Goal: Find contact information: Find contact information

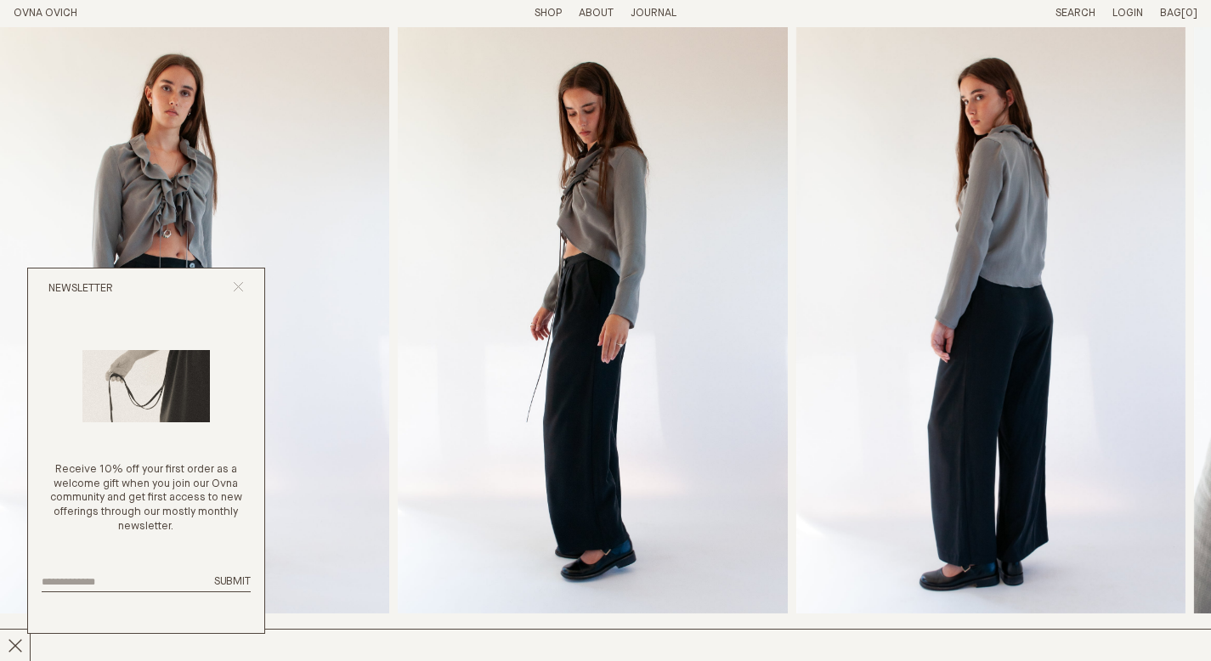
click at [242, 286] on icon "Close popup" at bounding box center [238, 286] width 11 height 11
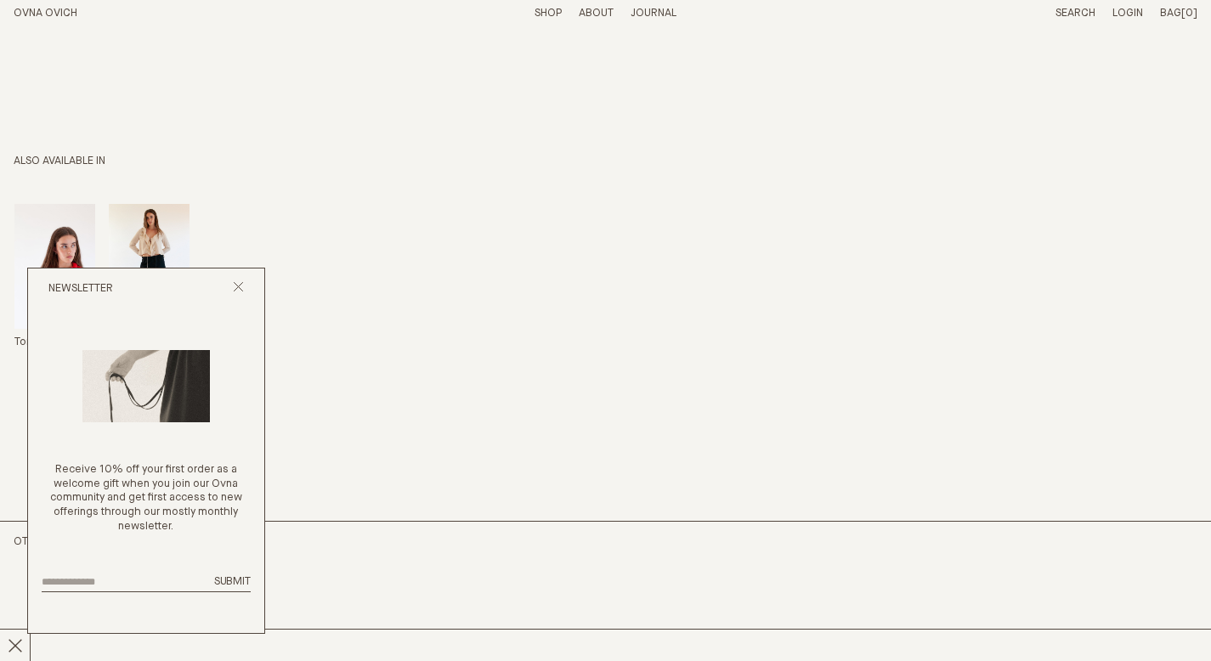
scroll to position [1133, 0]
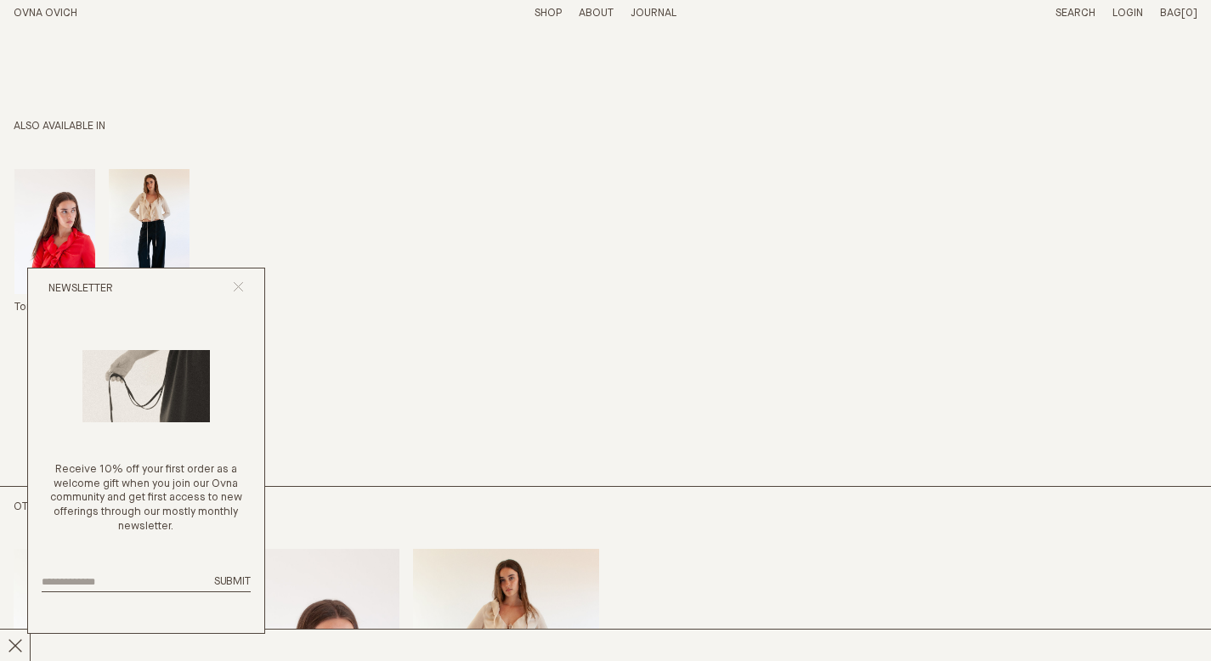
click at [241, 287] on icon "Close popup" at bounding box center [238, 286] width 11 height 11
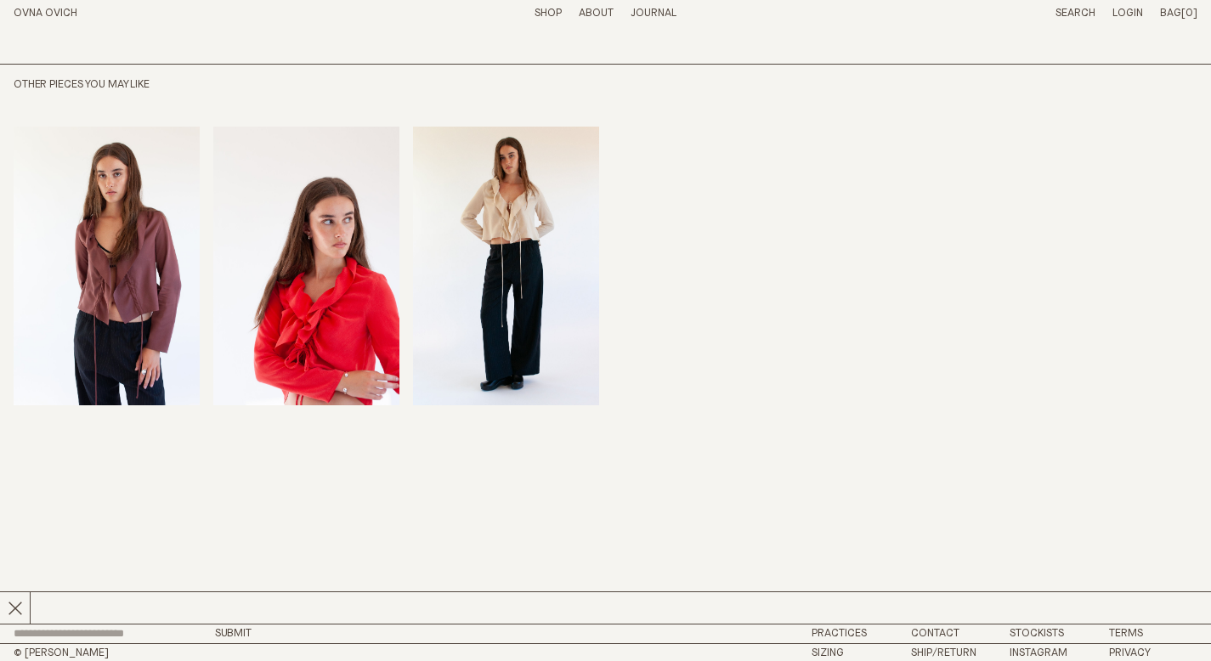
scroll to position [1556, 0]
click at [937, 634] on link "Contact" at bounding box center [935, 632] width 48 height 11
